Goal: Task Accomplishment & Management: Manage account settings

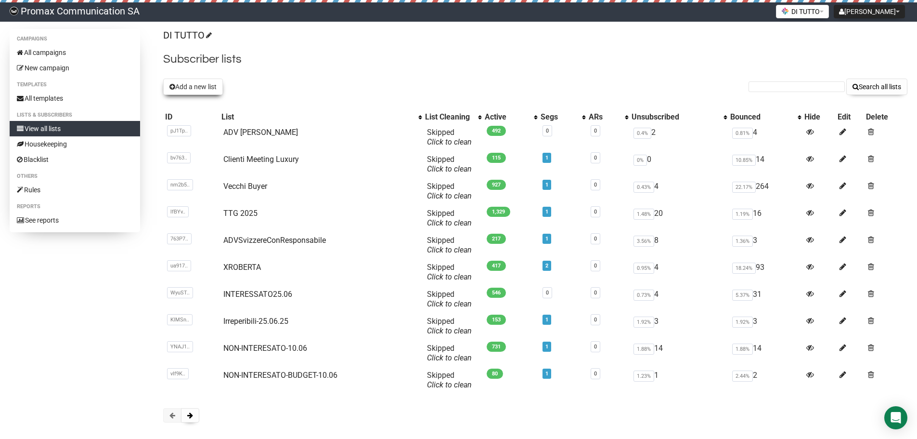
click at [204, 93] on button "Add a new list" at bounding box center [193, 86] width 60 height 16
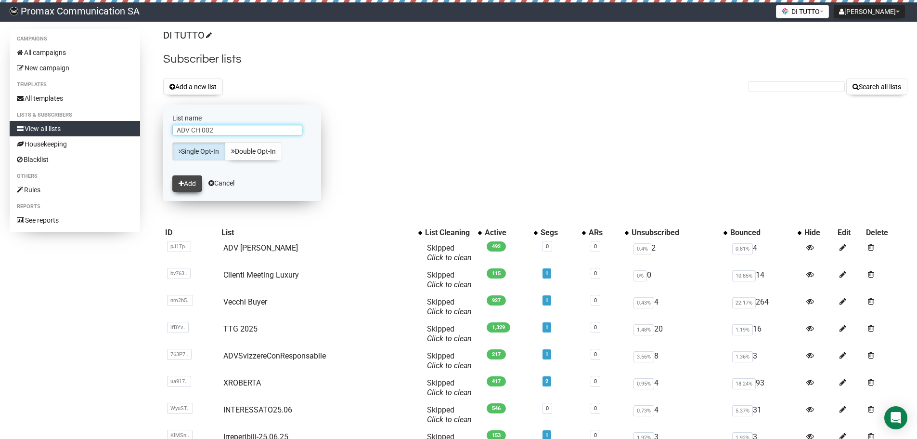
type input "ADV CH 002"
click at [189, 180] on button "Add" at bounding box center [187, 183] width 30 height 16
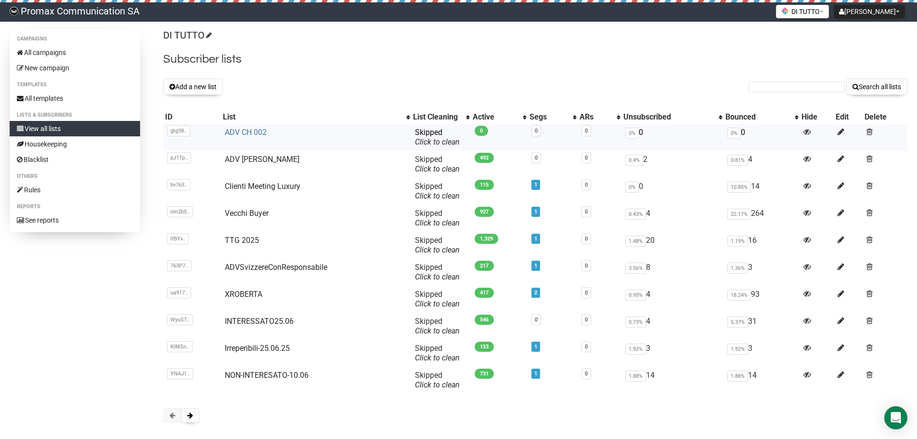
click at [253, 129] on link "ADV CH 002" at bounding box center [246, 132] width 42 height 9
